Goal: Use online tool/utility: Utilize a website feature to perform a specific function

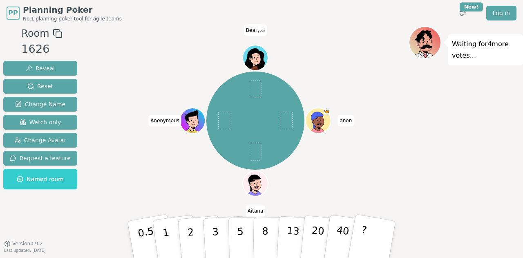
click at [379, 162] on div "anon Aitana Anonymous Bea (you)" at bounding box center [255, 120] width 307 height 159
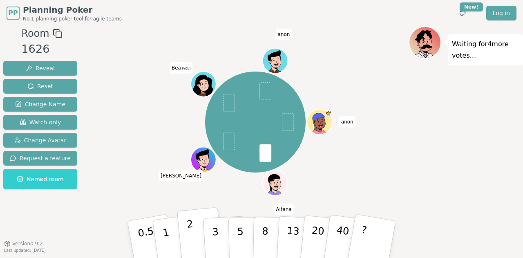
click at [195, 233] on button "2" at bounding box center [200, 239] width 47 height 65
click at [218, 231] on button "3" at bounding box center [225, 240] width 45 height 64
click at [271, 226] on button "8" at bounding box center [274, 240] width 42 height 62
click at [240, 229] on p "5" at bounding box center [240, 240] width 7 height 44
click at [173, 230] on button "1" at bounding box center [175, 239] width 49 height 66
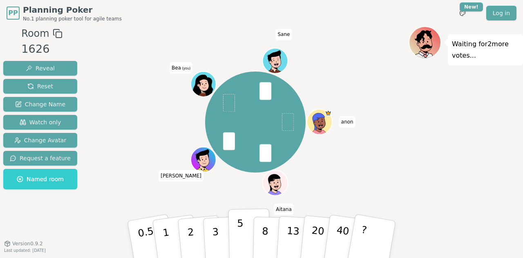
click at [244, 220] on button "5" at bounding box center [250, 240] width 42 height 62
click at [246, 236] on button "5" at bounding box center [250, 240] width 42 height 62
